Goal: Find specific fact

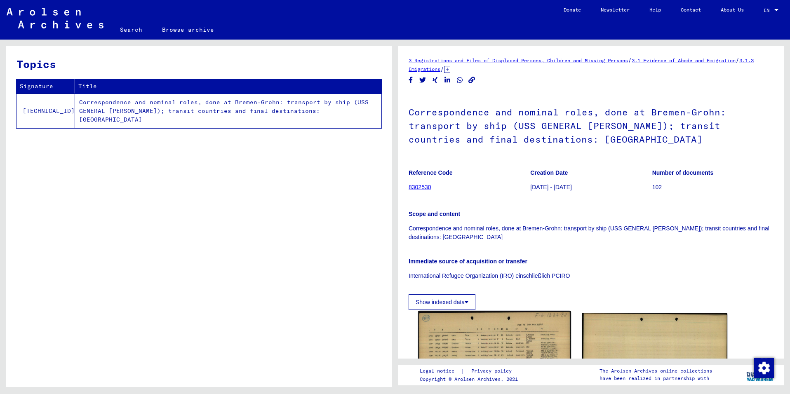
click at [469, 337] on img at bounding box center [494, 359] width 153 height 96
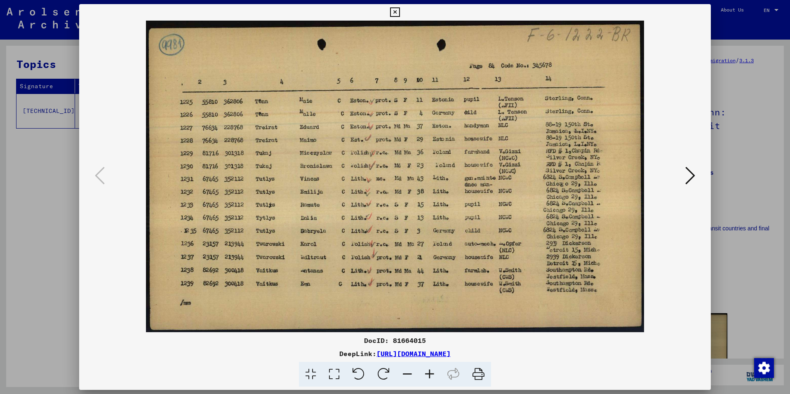
click at [407, 339] on div "DocID: 81664015" at bounding box center [395, 341] width 632 height 10
copy div "81664015"
drag, startPoint x: 398, startPoint y: 10, endPoint x: 392, endPoint y: 19, distance: 9.8
click at [398, 10] on icon at bounding box center [394, 12] width 9 height 10
